Goal: Navigation & Orientation: Find specific page/section

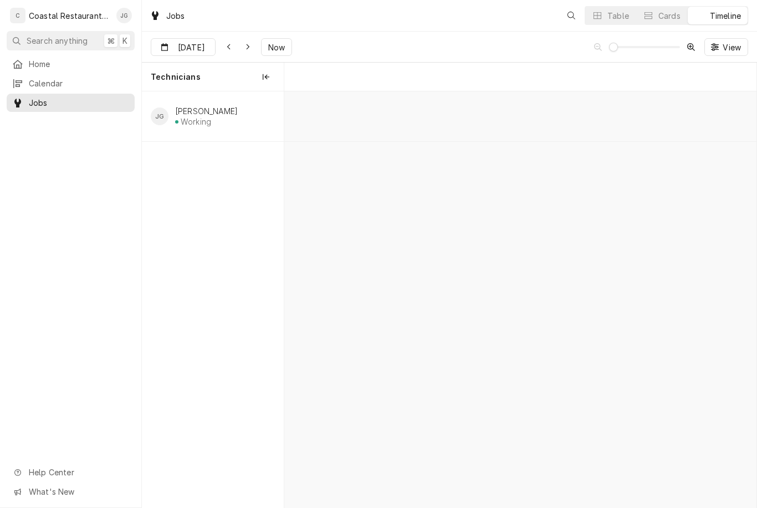
scroll to position [0, 9352]
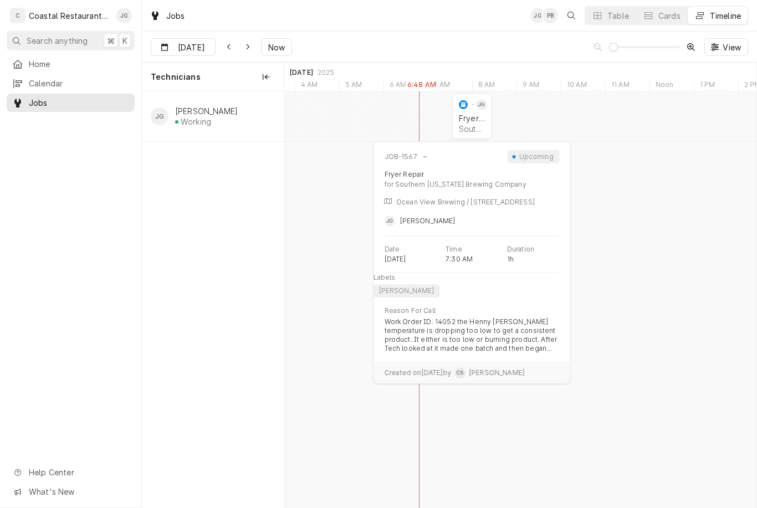
click at [479, 122] on div "Fryer Repair Southern [US_STATE] Brewing Company | Ocean View, 19970" at bounding box center [472, 123] width 30 height 24
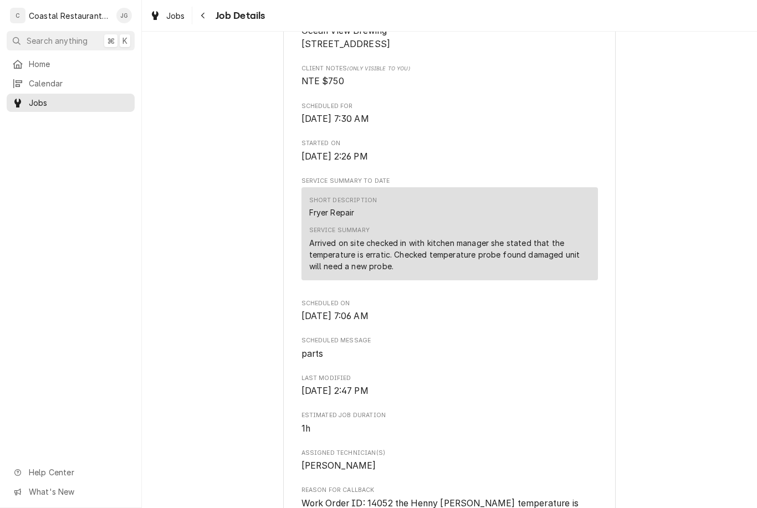
scroll to position [347, 0]
click at [58, 70] on link "Home" at bounding box center [71, 64] width 128 height 18
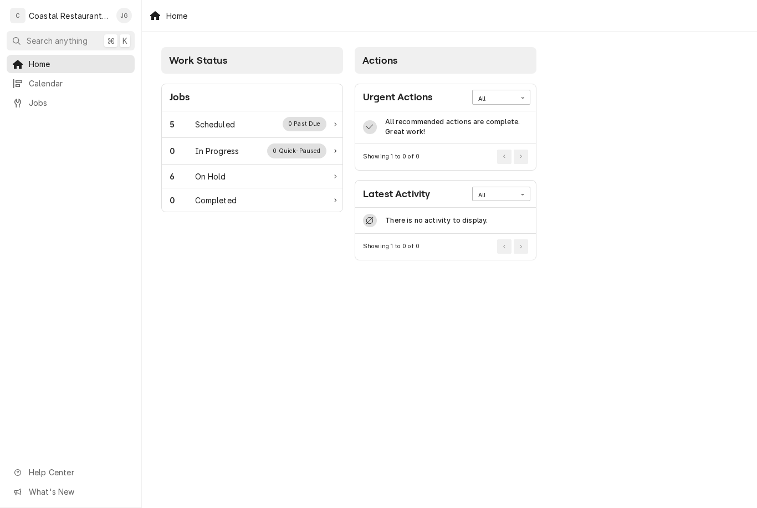
click at [219, 120] on div "Scheduled" at bounding box center [215, 125] width 40 height 12
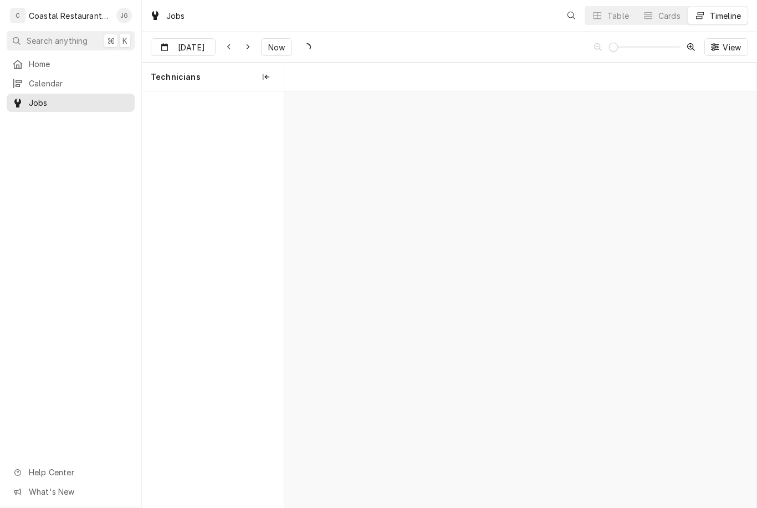
scroll to position [0, 9352]
